Goal: Information Seeking & Learning: Learn about a topic

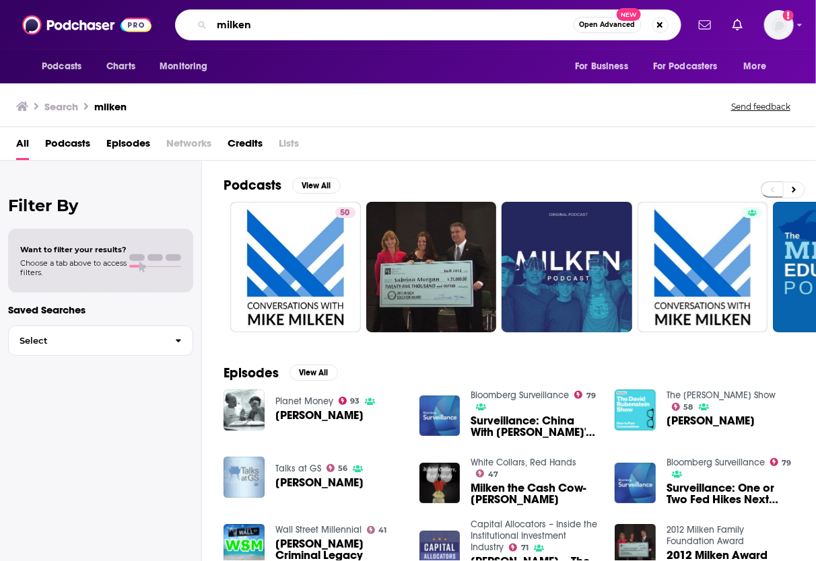
drag, startPoint x: 264, startPoint y: 21, endPoint x: 177, endPoint y: 27, distance: 87.0
click at [175, 28] on div "milken Open Advanced New" at bounding box center [428, 24] width 506 height 31
type input "the pivot"
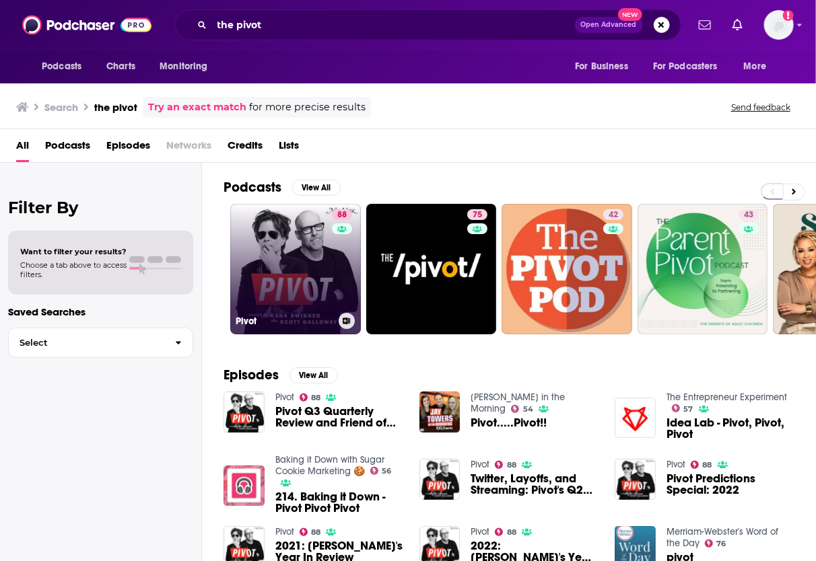
click at [309, 266] on link "88 Pivot" at bounding box center [295, 269] width 131 height 131
